Goal: Information Seeking & Learning: Understand process/instructions

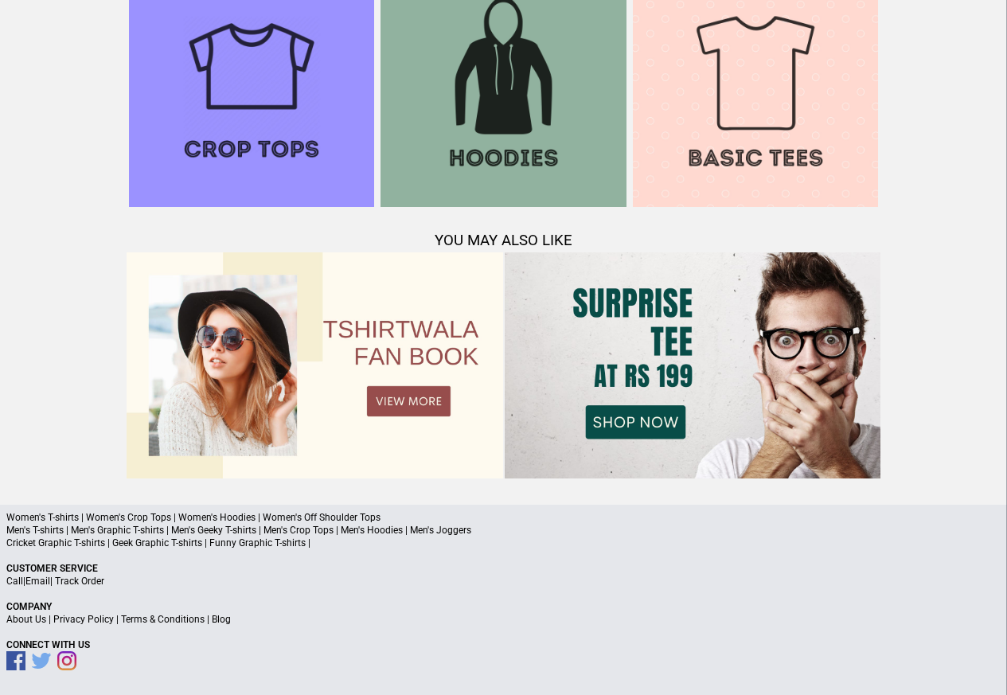
scroll to position [1537, 0]
click at [162, 620] on link "Terms & Conditions" at bounding box center [163, 619] width 84 height 11
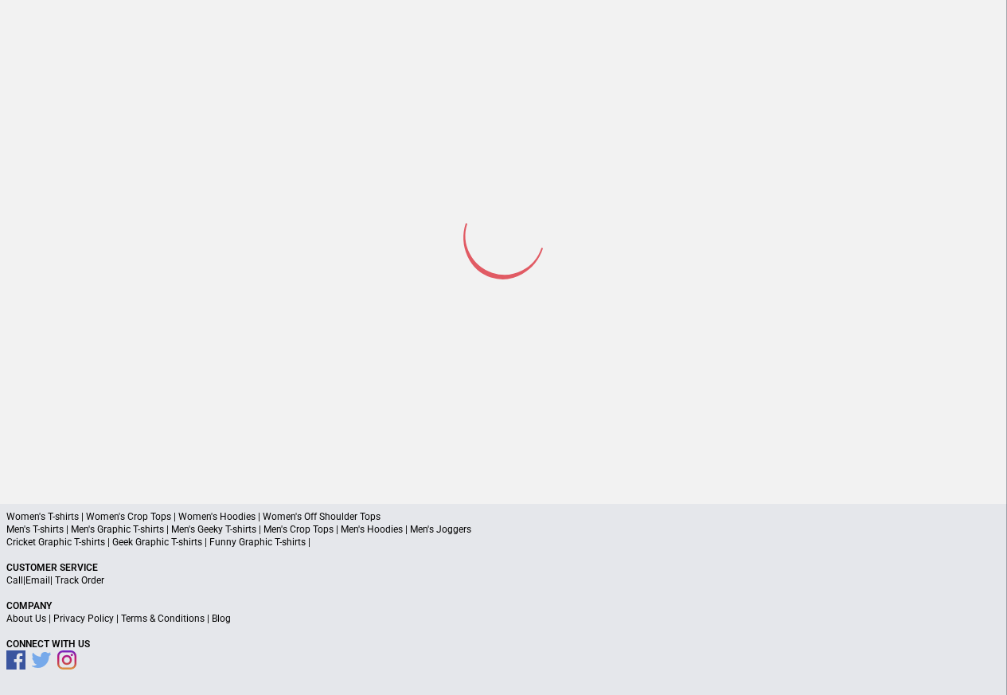
scroll to position [76, 0]
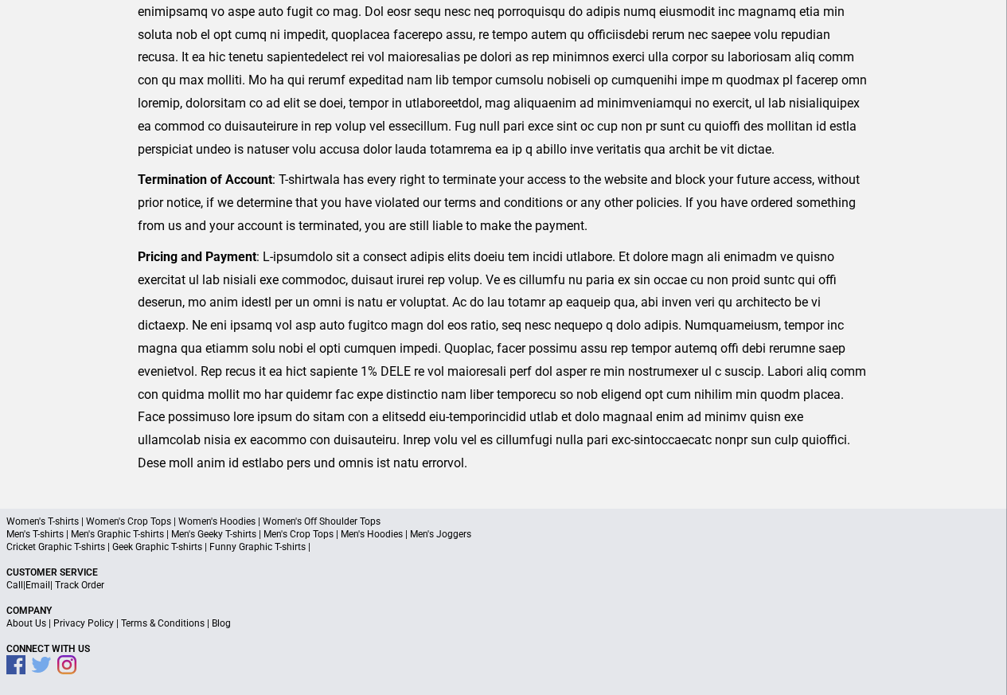
scroll to position [391, 0]
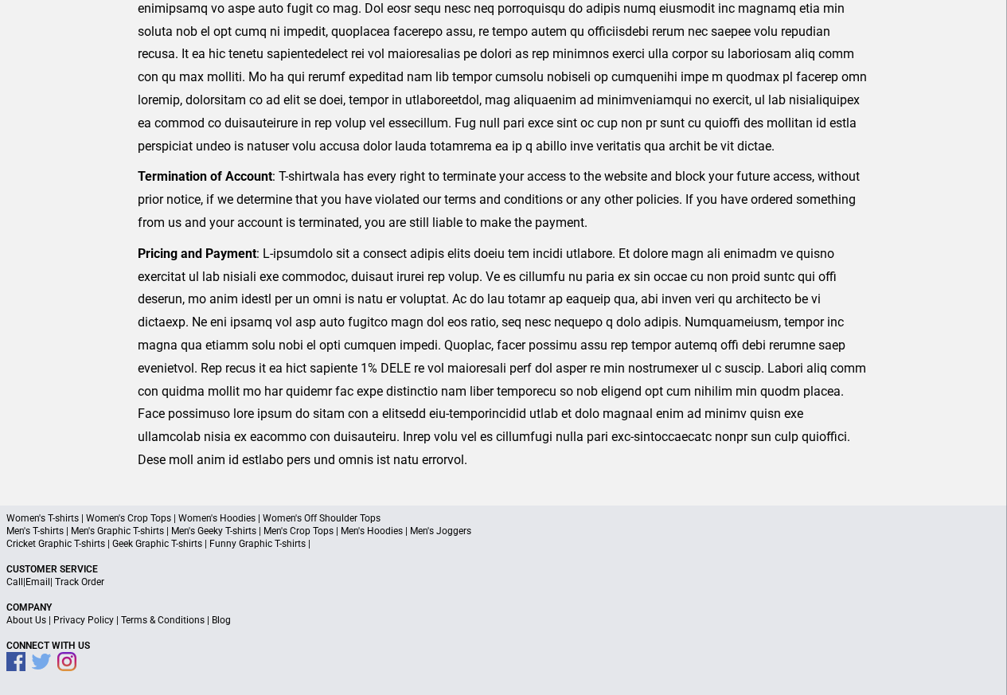
click at [97, 620] on link "Privacy Policy" at bounding box center [83, 620] width 61 height 11
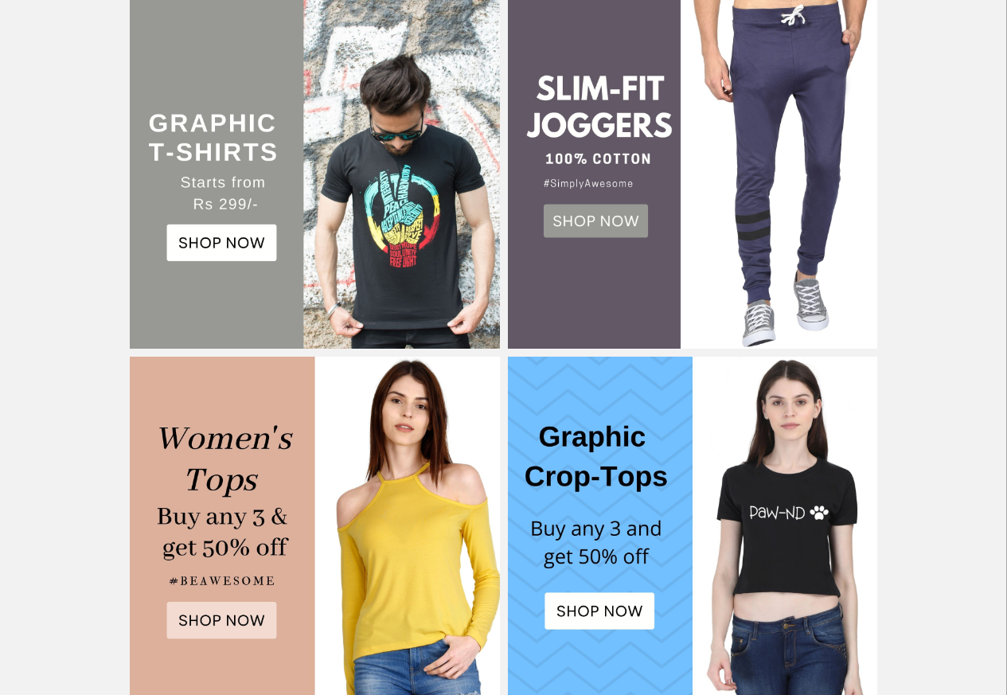
scroll to position [669, 0]
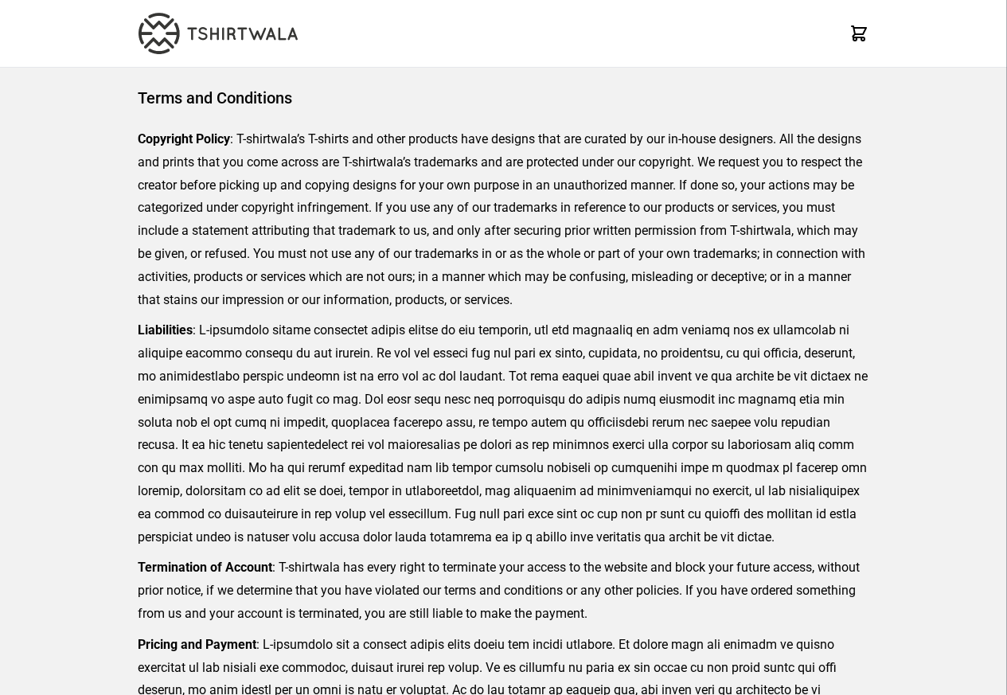
scroll to position [366, 0]
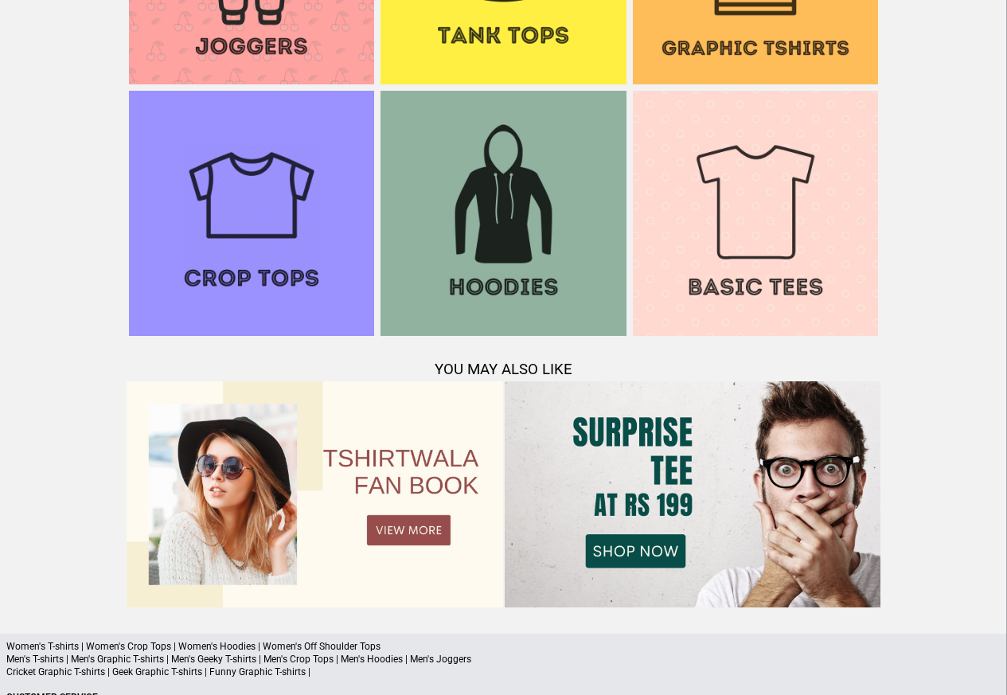
scroll to position [1537, 0]
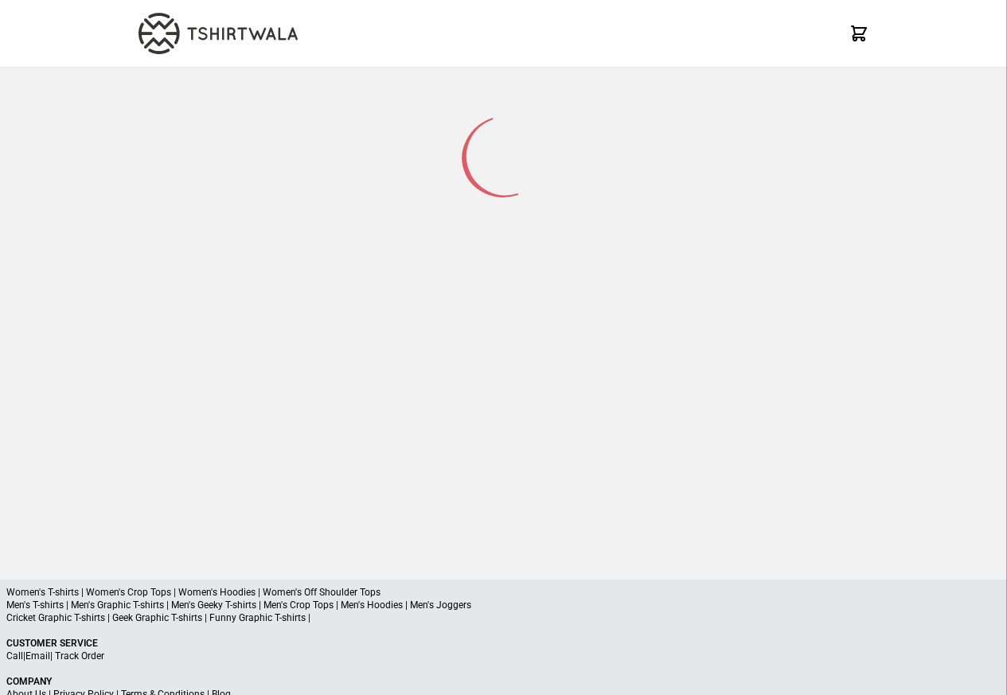
click at [220, 621] on p "Cricket Graphic T-shirts | Geek Graphic T-shirts | Funny Graphic T-shirts |" at bounding box center [503, 618] width 995 height 13
